Goal: Information Seeking & Learning: Learn about a topic

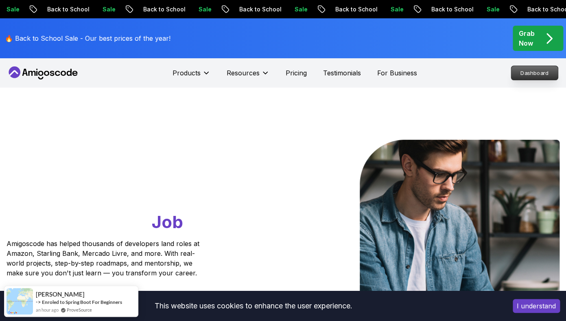
click at [538, 72] on p "Dashboard" at bounding box center [534, 73] width 47 height 14
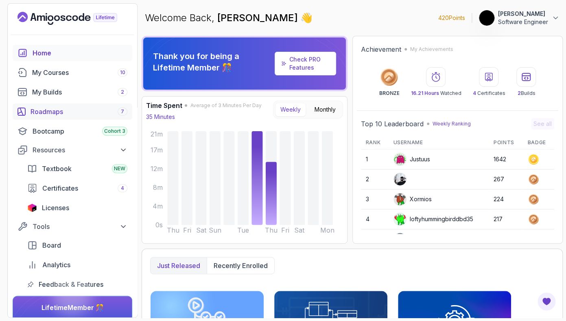
click at [42, 114] on div "Roadmaps 7" at bounding box center [79, 112] width 97 height 10
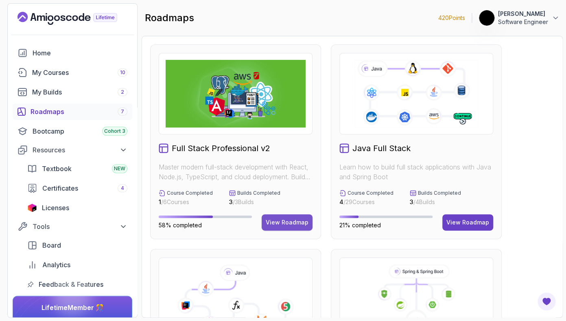
click at [282, 221] on div "View Roadmap" at bounding box center [287, 222] width 43 height 8
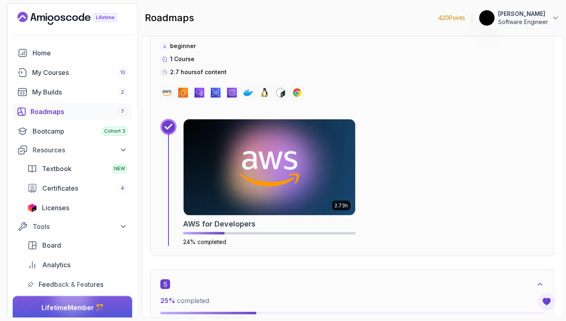
scroll to position [1506, 0]
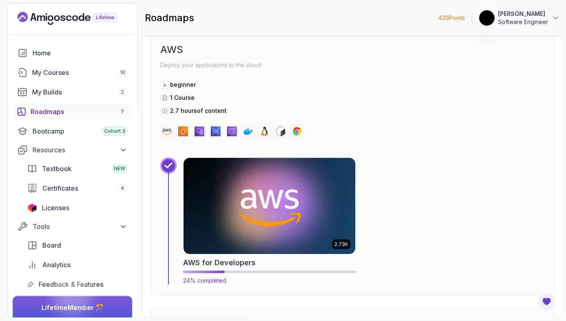
click at [292, 212] on img at bounding box center [269, 205] width 180 height 101
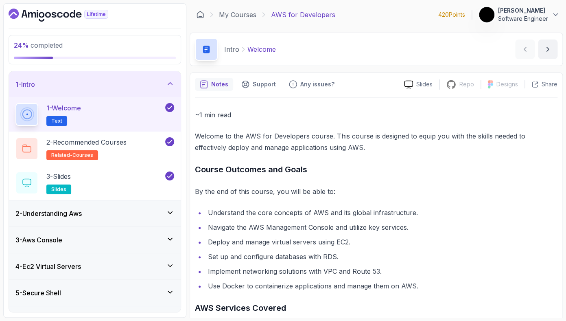
click at [136, 240] on div "3 - Aws Console" at bounding box center [94, 240] width 159 height 10
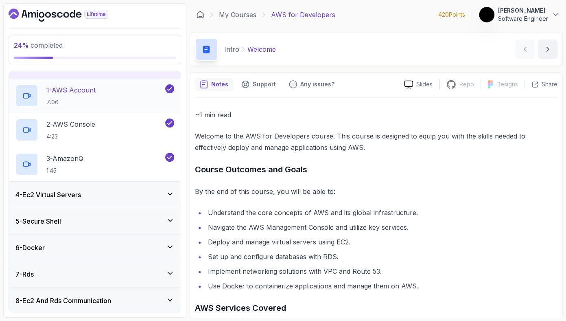
scroll to position [74, 0]
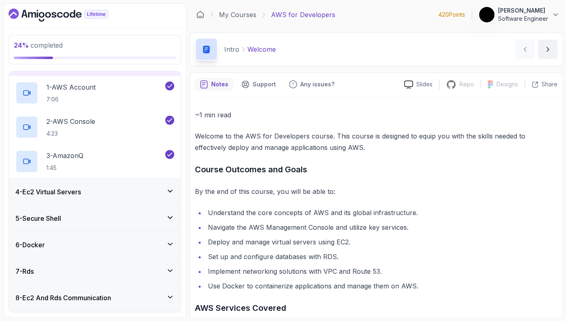
click at [131, 190] on div "4 - Ec2 Virtual Servers" at bounding box center [94, 192] width 159 height 10
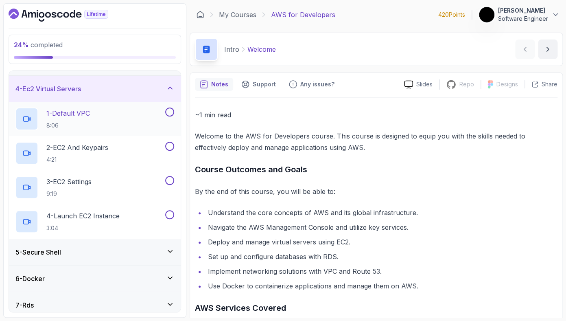
click at [97, 118] on div "1 - Default VPC 8:06" at bounding box center [89, 118] width 148 height 23
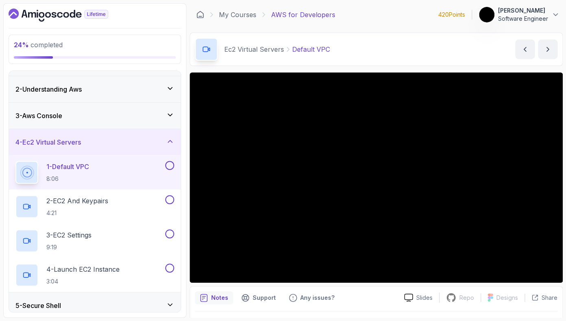
scroll to position [18, 0]
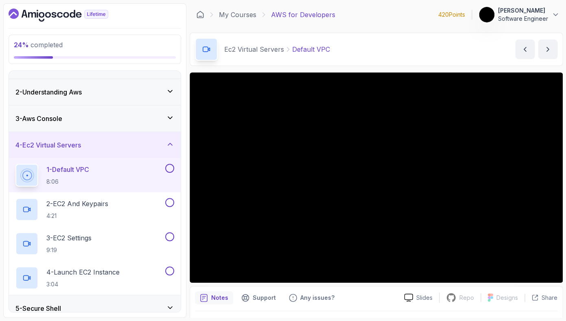
click at [95, 117] on div "3 - Aws Console" at bounding box center [94, 119] width 159 height 10
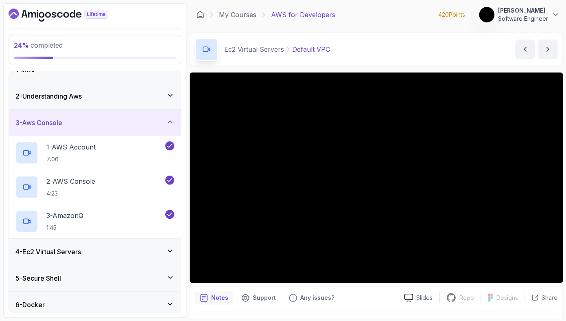
scroll to position [12, 0]
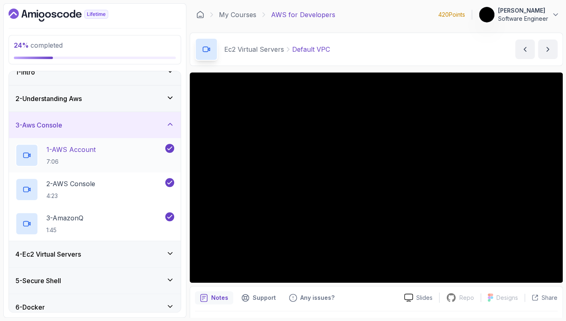
click at [93, 154] on p "1 - AWS Account" at bounding box center [70, 149] width 49 height 10
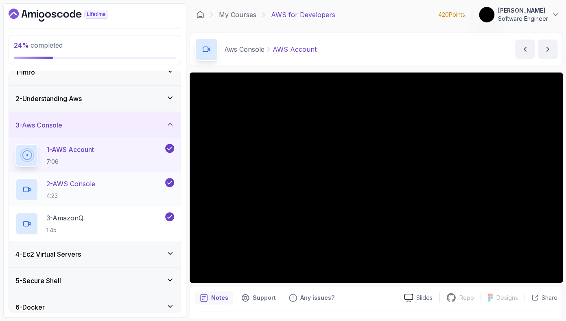
click at [103, 191] on div "2 - AWS Console 4:23" at bounding box center [89, 189] width 148 height 23
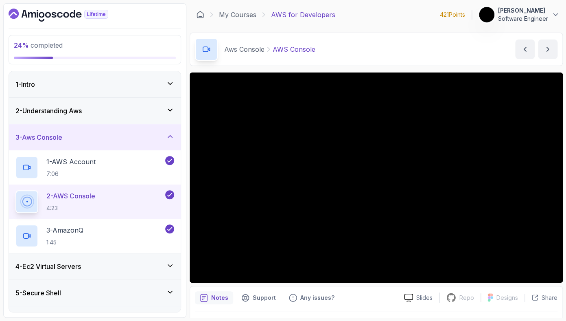
scroll to position [22, 0]
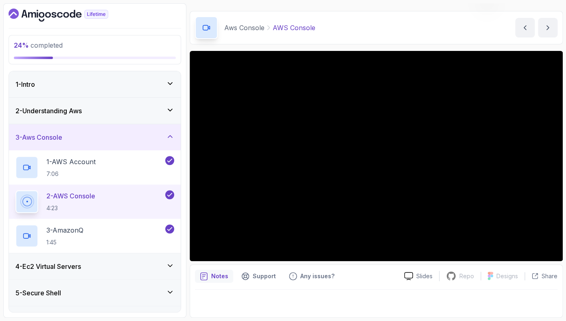
click at [81, 270] on h3 "4 - Ec2 Virtual Servers" at bounding box center [48, 266] width 66 height 10
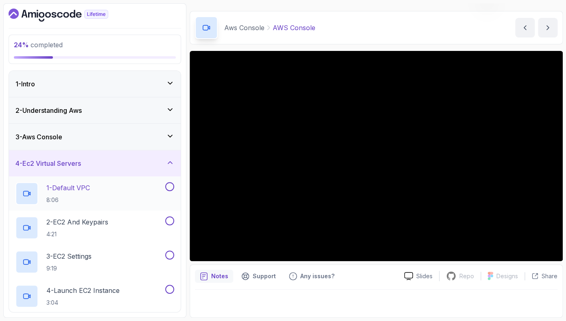
click at [78, 197] on p "8:06" at bounding box center [68, 200] width 44 height 8
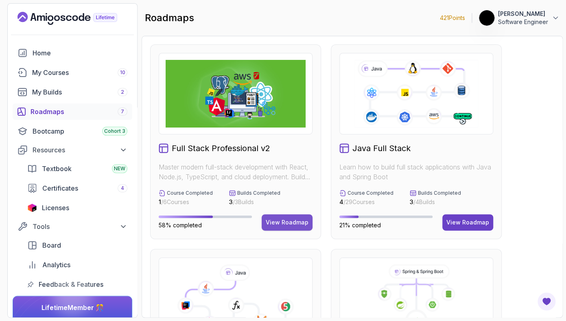
click at [299, 218] on button "View Roadmap" at bounding box center [287, 222] width 51 height 16
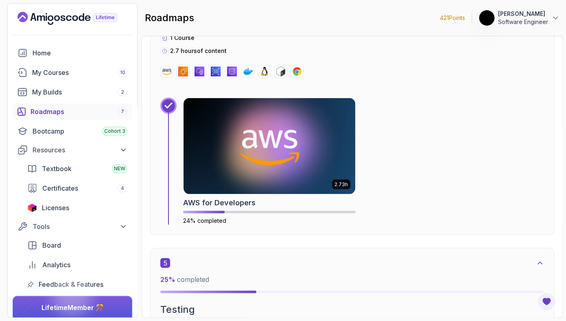
scroll to position [1547, 0]
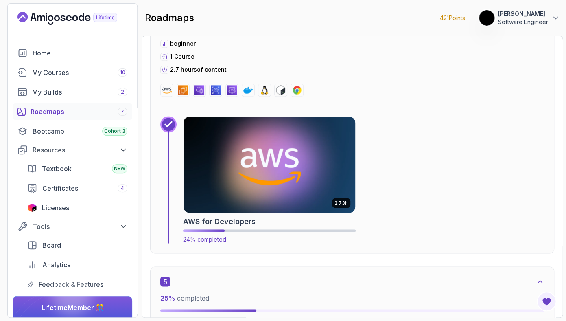
click at [301, 188] on img at bounding box center [269, 164] width 180 height 101
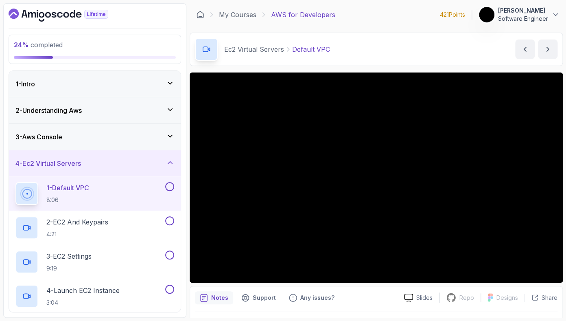
click at [107, 196] on div "1 - Default VPC 8:06" at bounding box center [89, 193] width 148 height 23
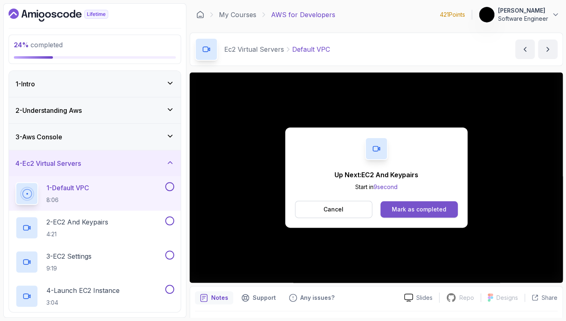
click at [412, 211] on div "Mark as completed" at bounding box center [419, 209] width 55 height 8
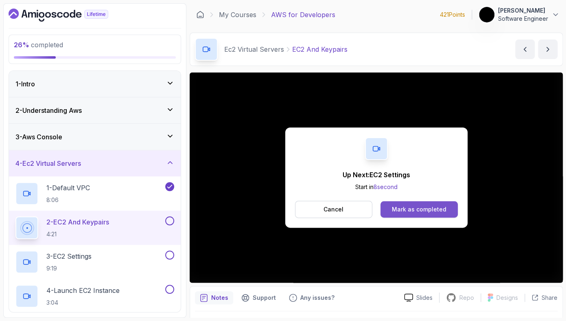
click at [438, 210] on div "Mark as completed" at bounding box center [419, 209] width 55 height 8
